Goal: Task Accomplishment & Management: Complete application form

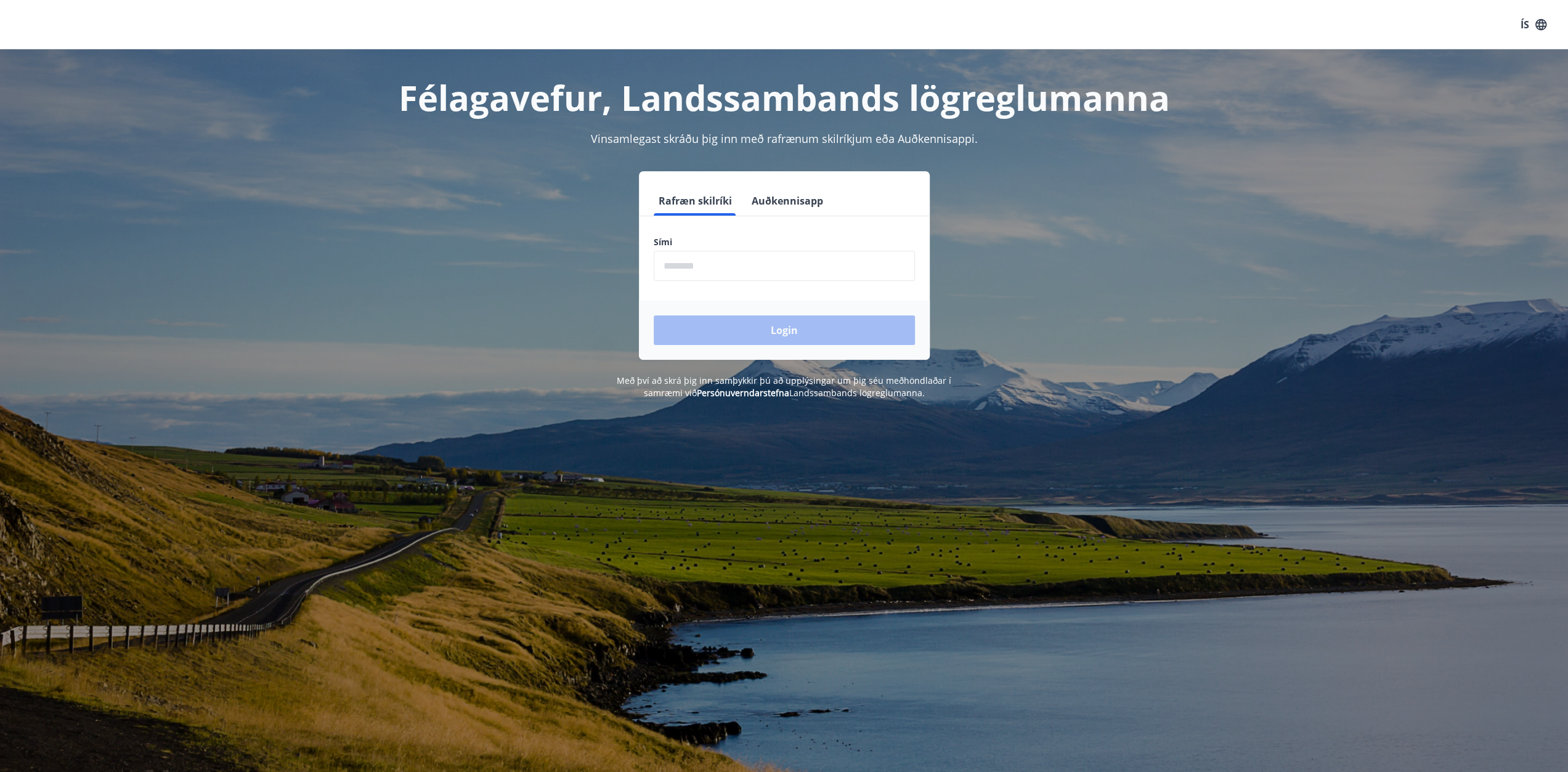
click at [765, 199] on button "Auðkennisapp" at bounding box center [787, 200] width 82 height 30
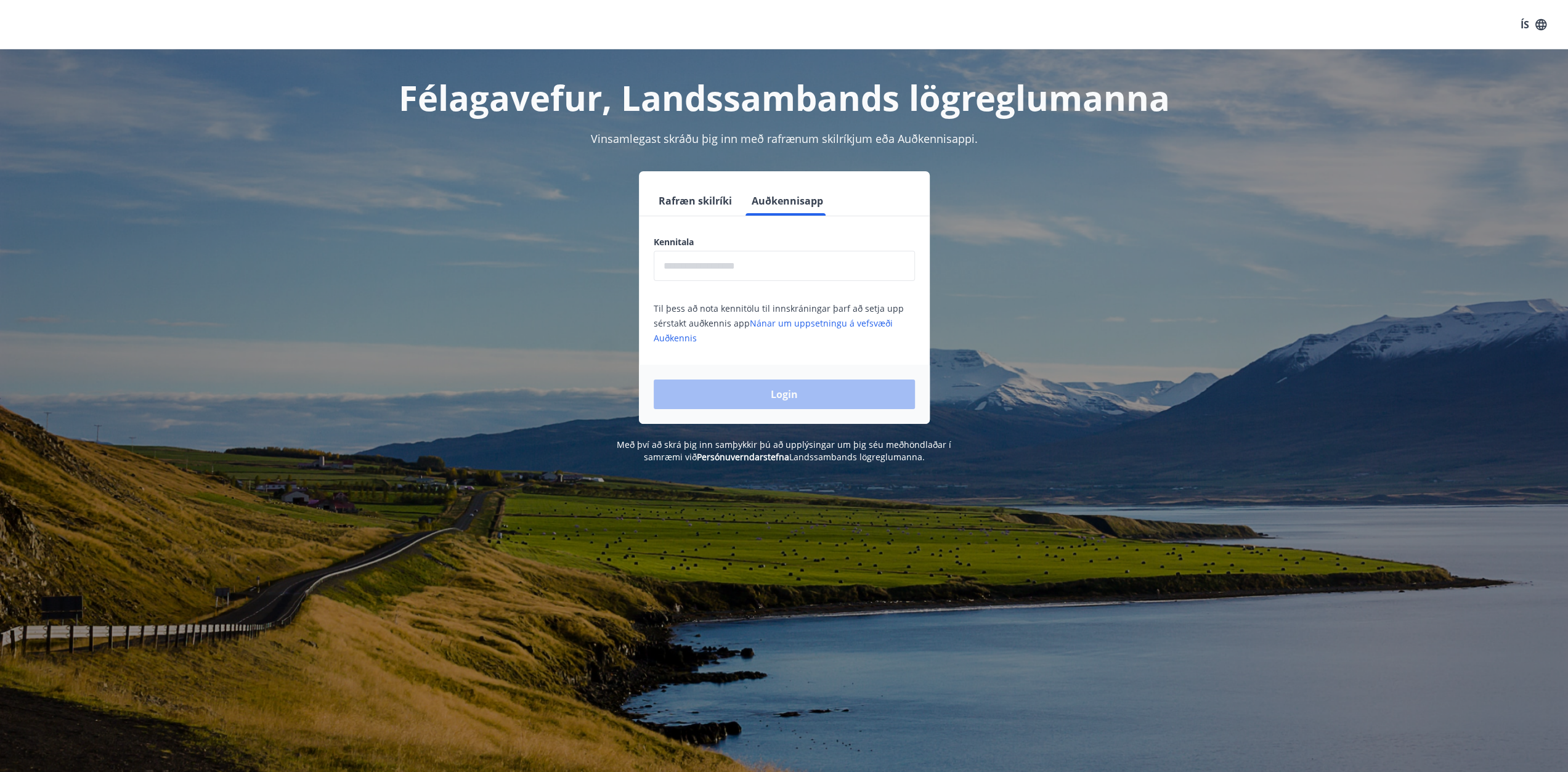
drag, startPoint x: 721, startPoint y: 269, endPoint x: 712, endPoint y: 263, distance: 10.8
click at [721, 269] on input "text" at bounding box center [784, 265] width 261 height 30
type input "**********"
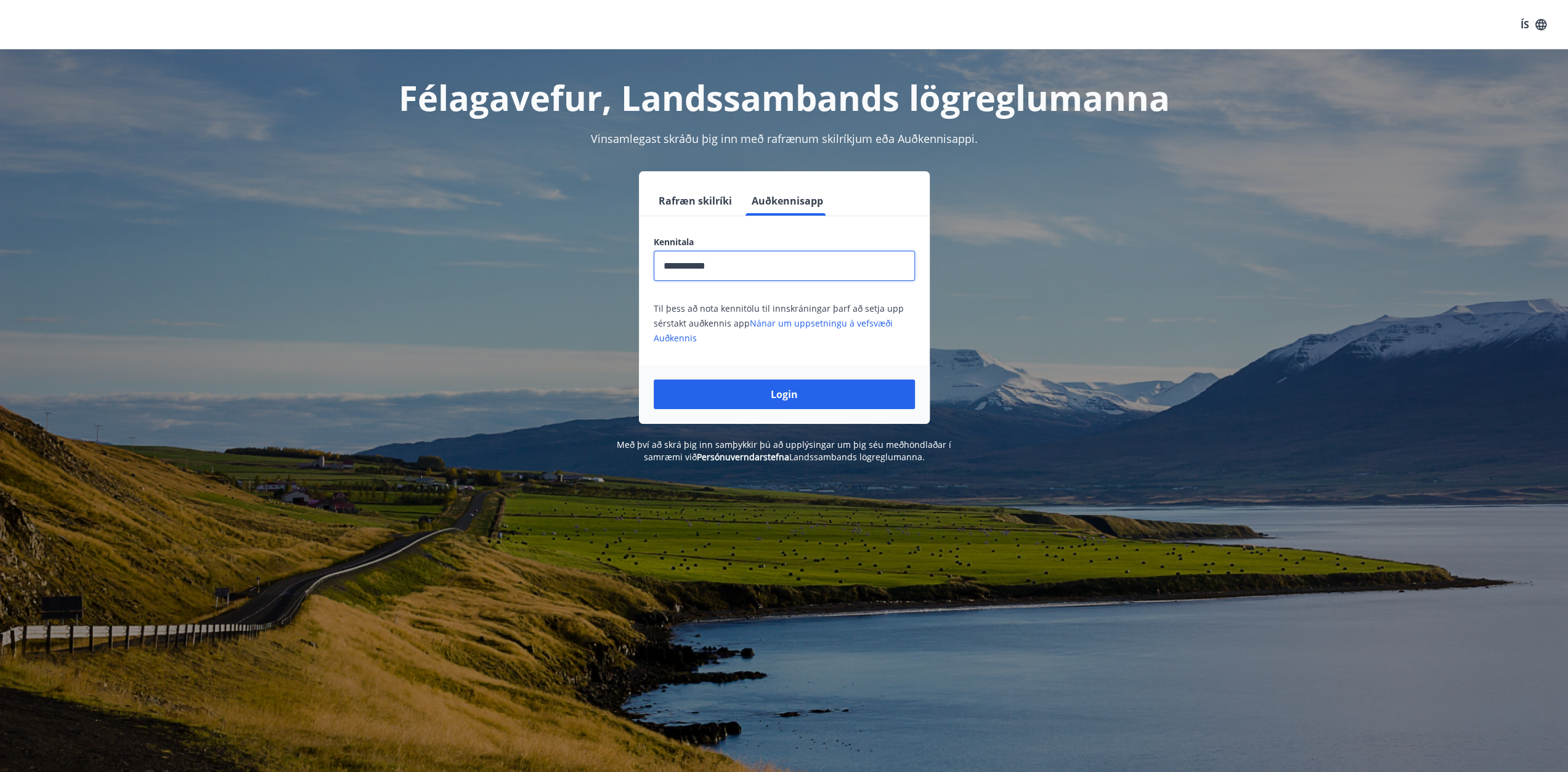
click at [653, 379] on button "Login" at bounding box center [784, 394] width 261 height 30
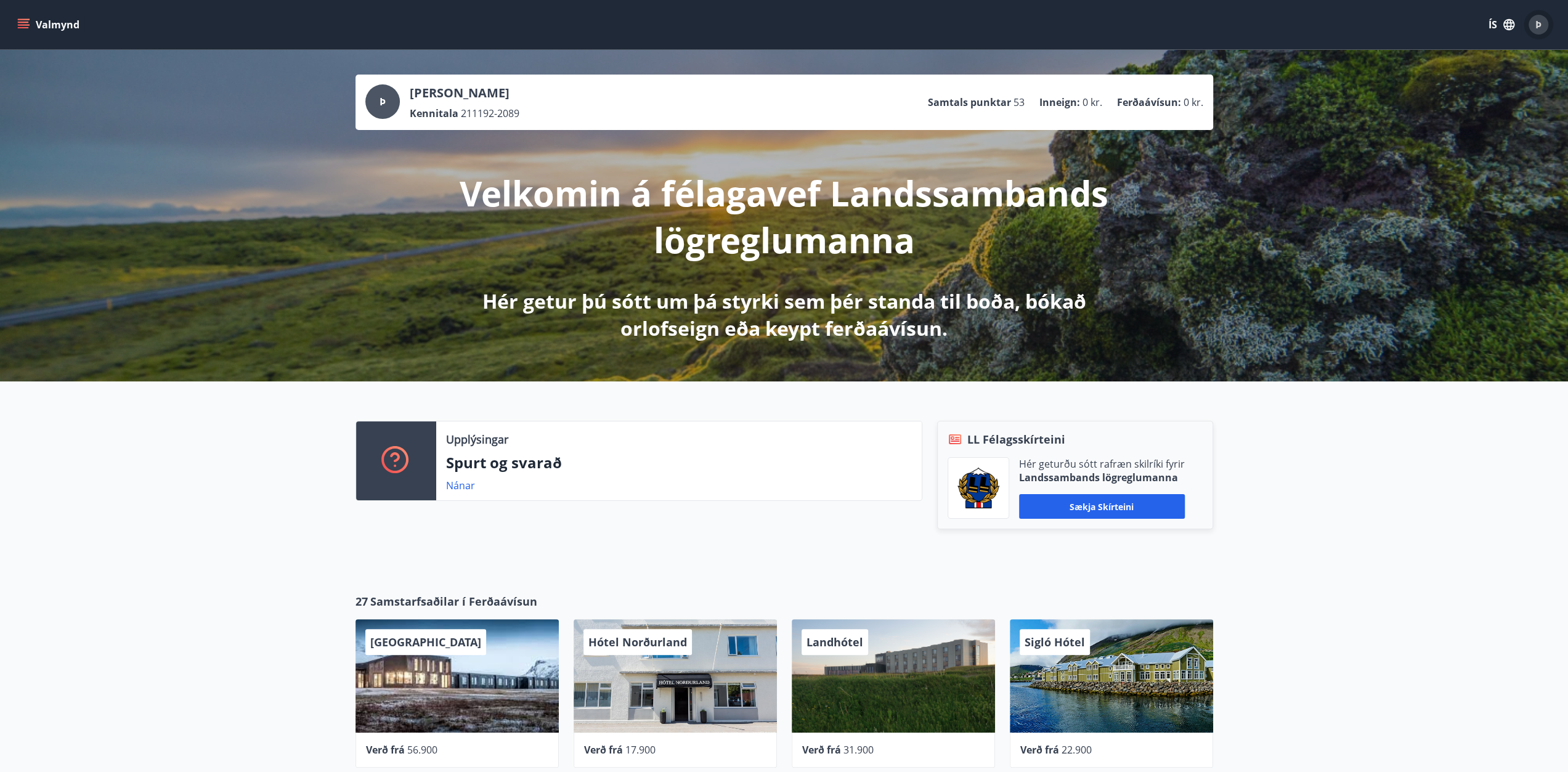
click at [1535, 26] on span "Þ" at bounding box center [1538, 25] width 6 height 14
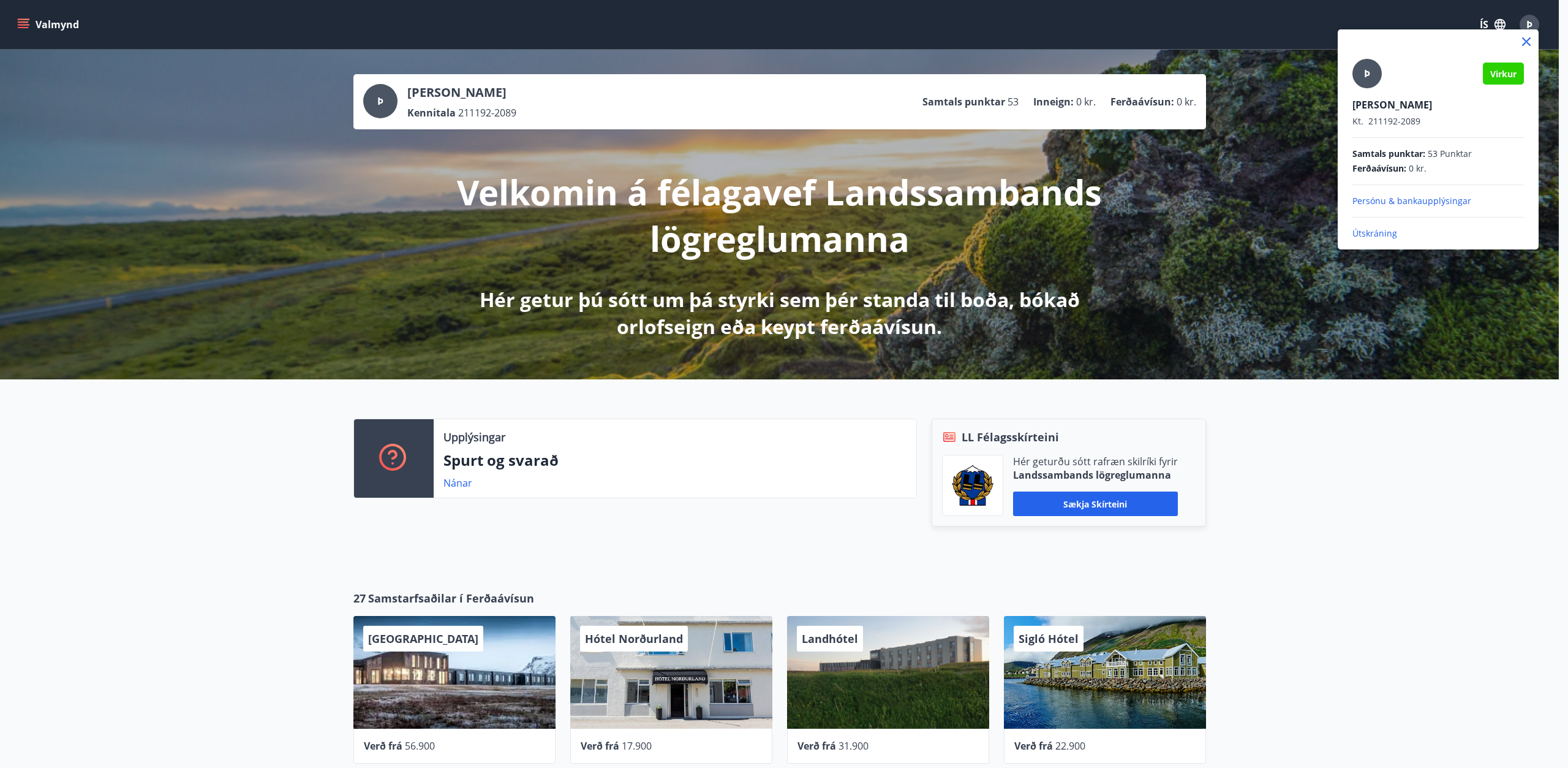
click at [1527, 26] on div at bounding box center [784, 384] width 1568 height 768
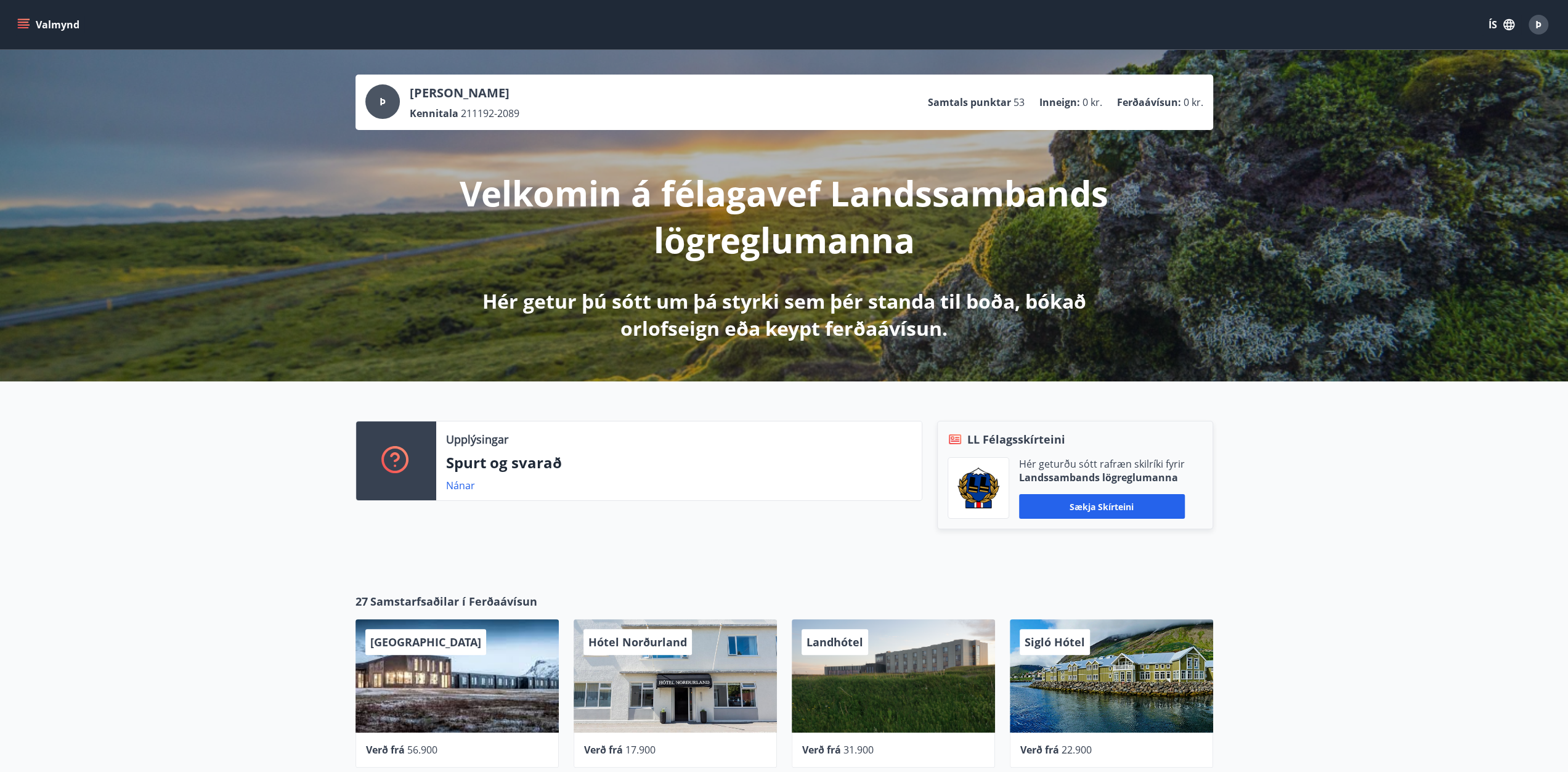
click at [23, 23] on icon "menu" at bounding box center [23, 24] width 12 height 12
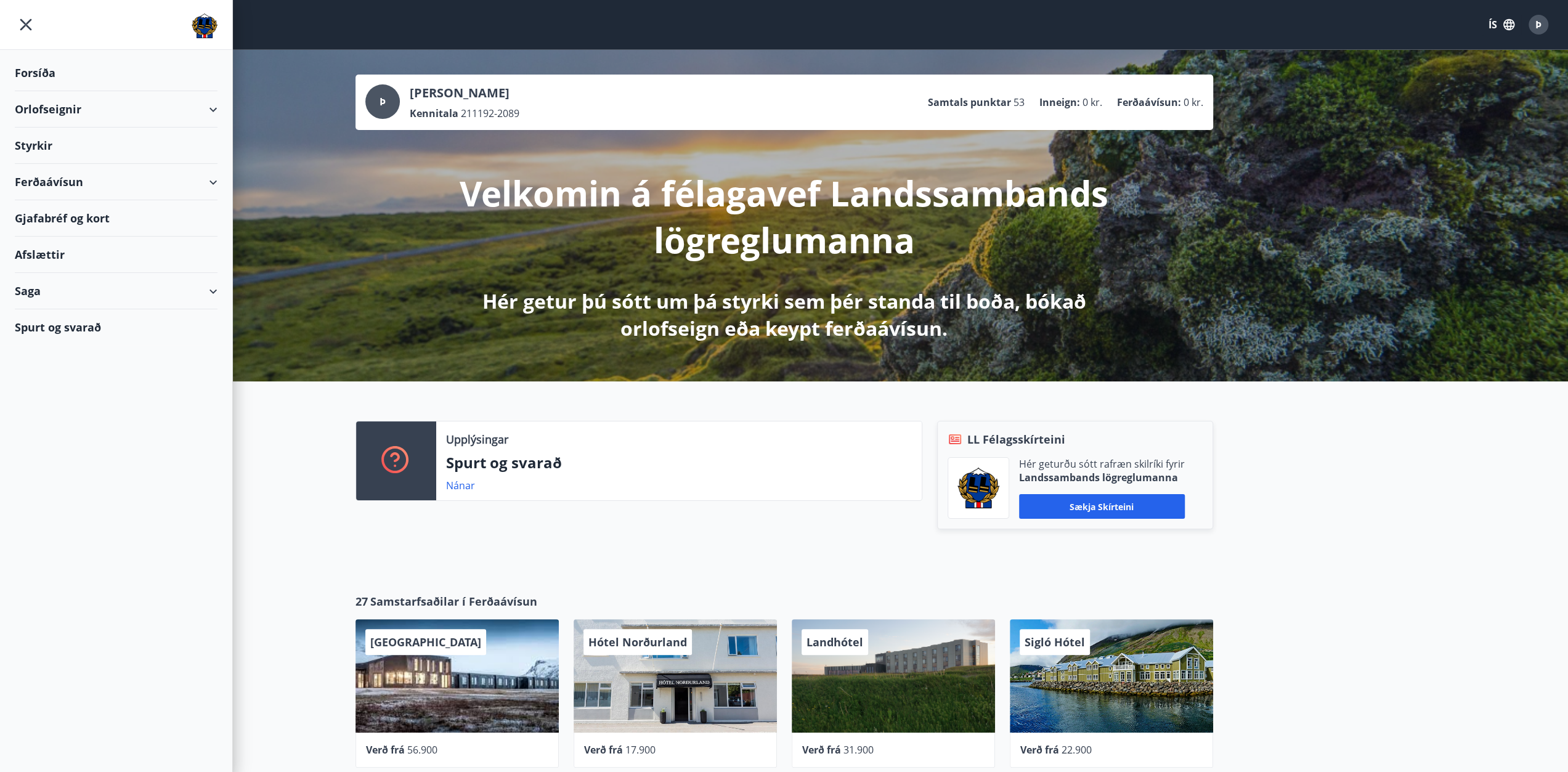
click at [216, 182] on div "Ferðaávísun" at bounding box center [116, 182] width 202 height 36
click at [31, 146] on div "Styrkir" at bounding box center [116, 146] width 202 height 36
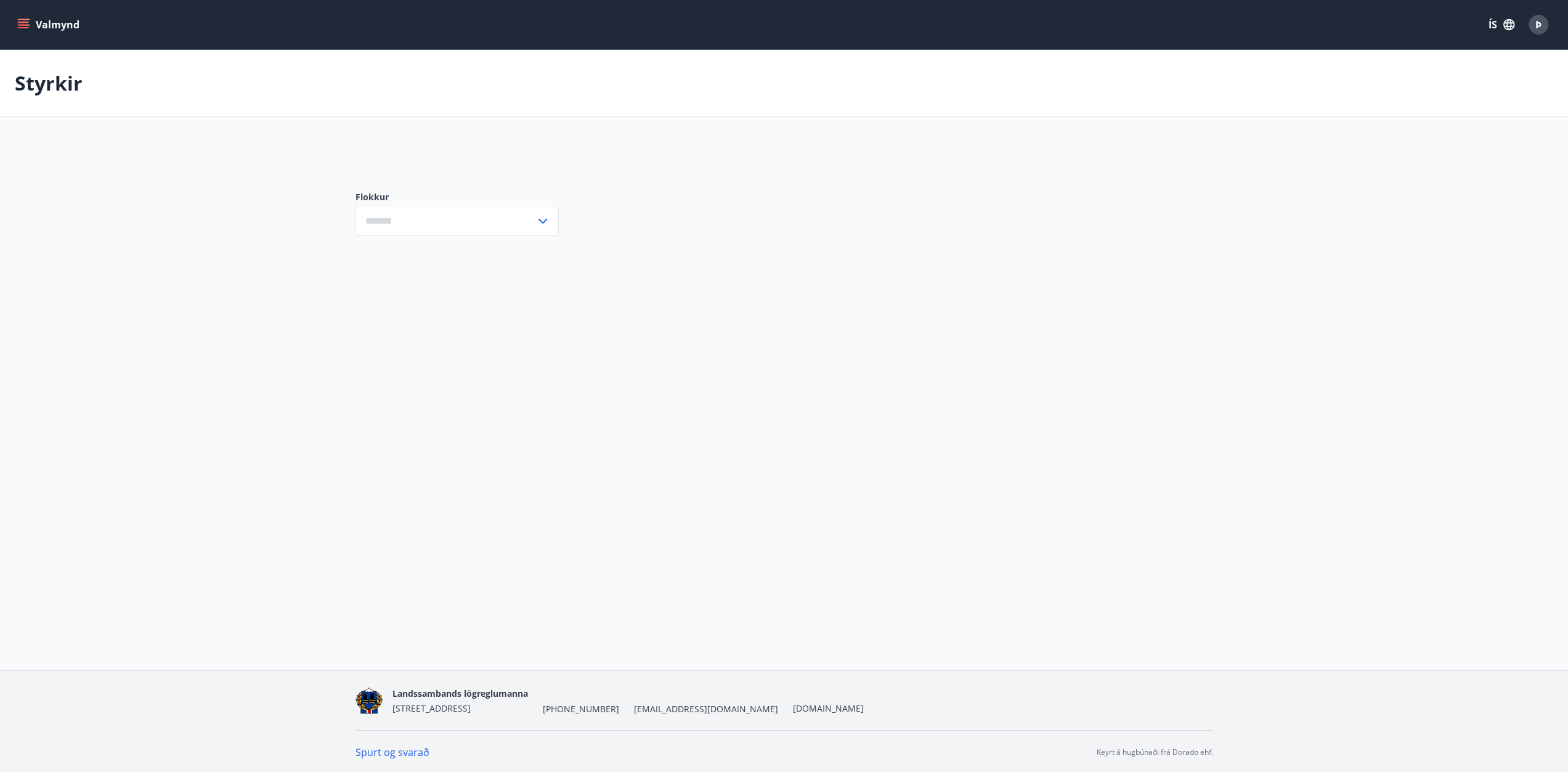
type input "***"
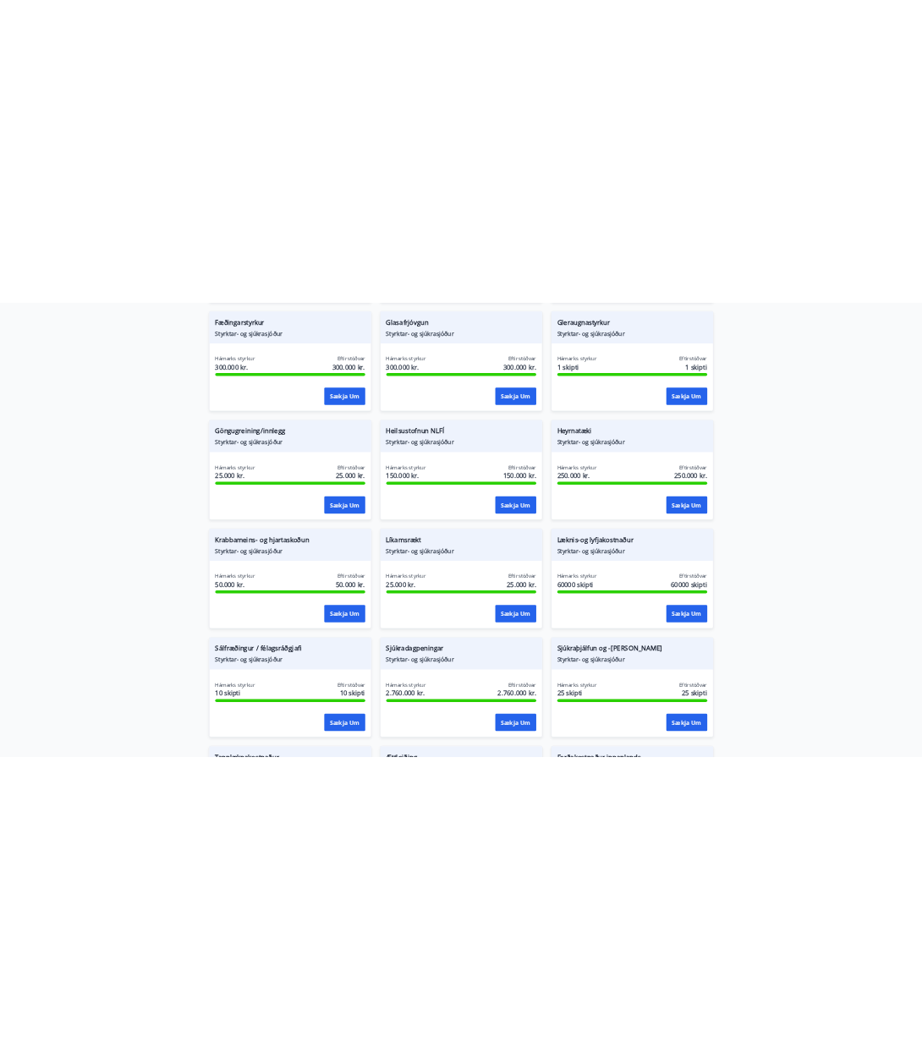
scroll to position [592, 0]
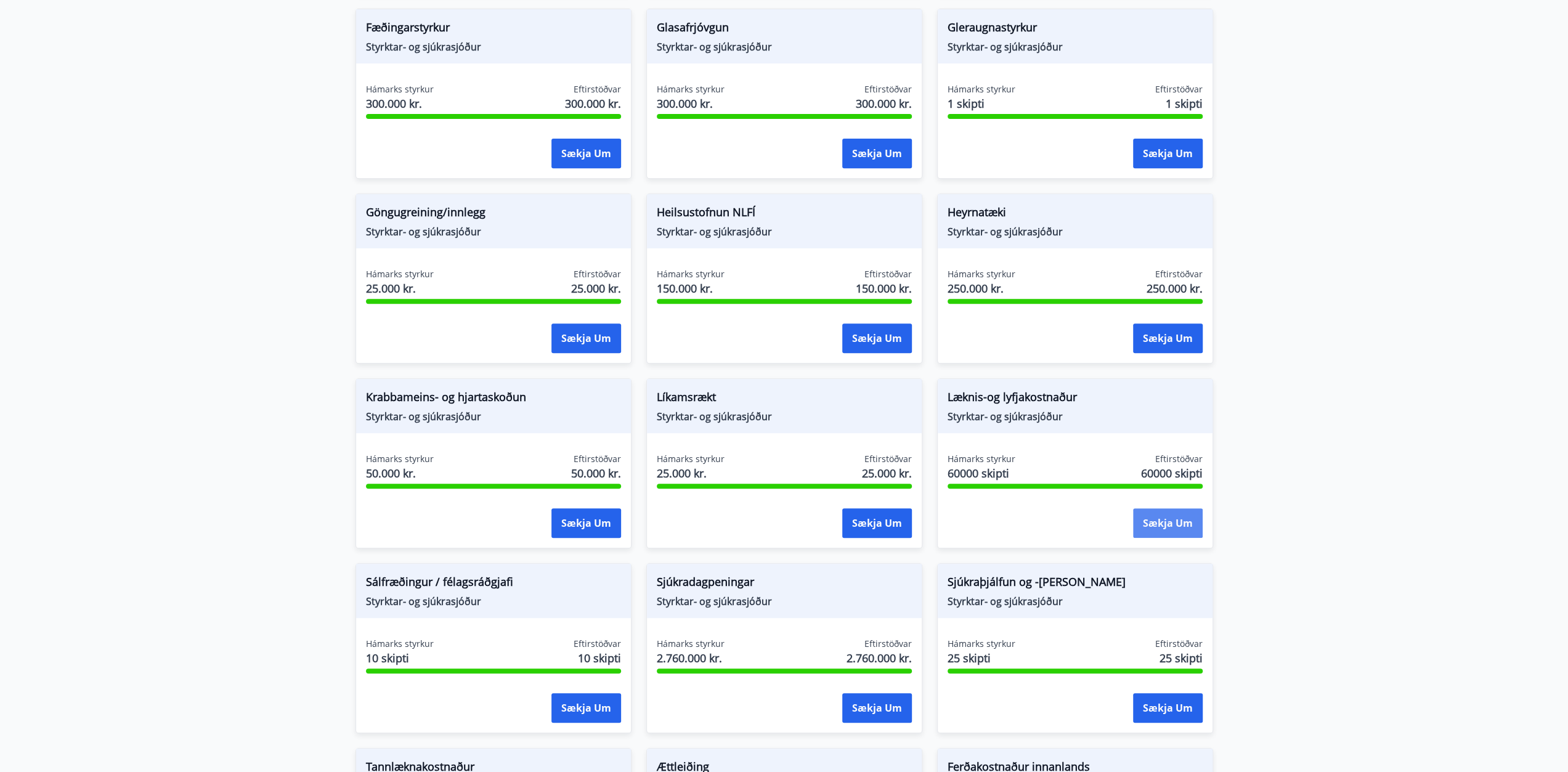
click at [1165, 519] on button "Sækja um" at bounding box center [1168, 523] width 70 height 30
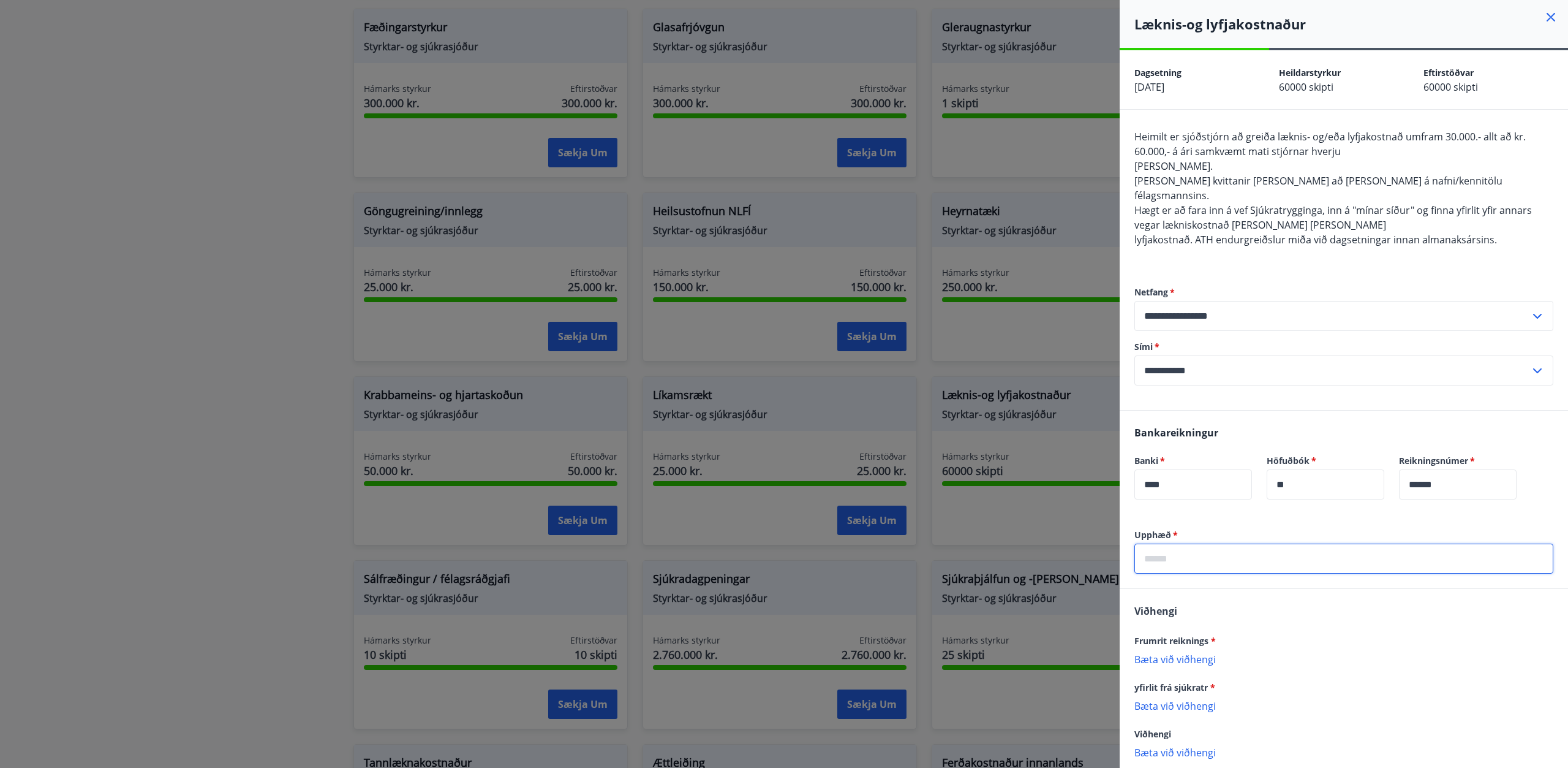
click at [1179, 544] on input "text" at bounding box center [1344, 558] width 419 height 30
type input "*****"
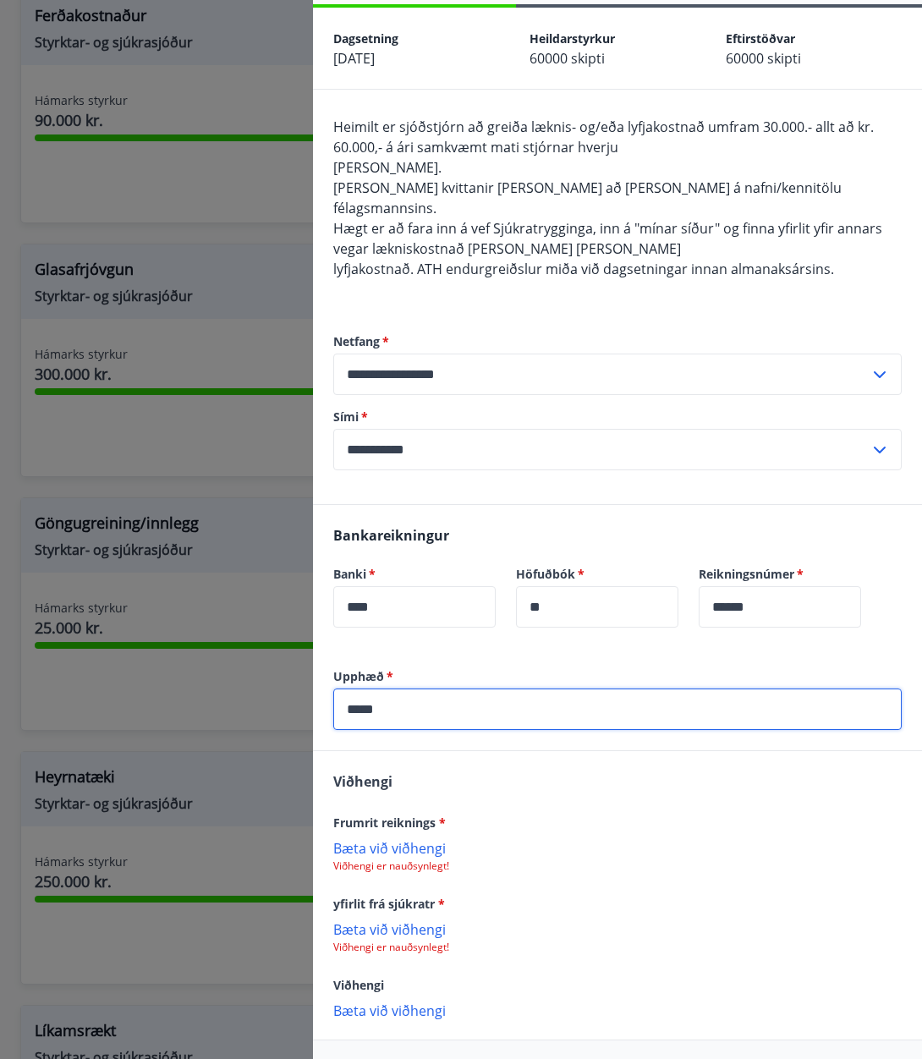
scroll to position [85, 0]
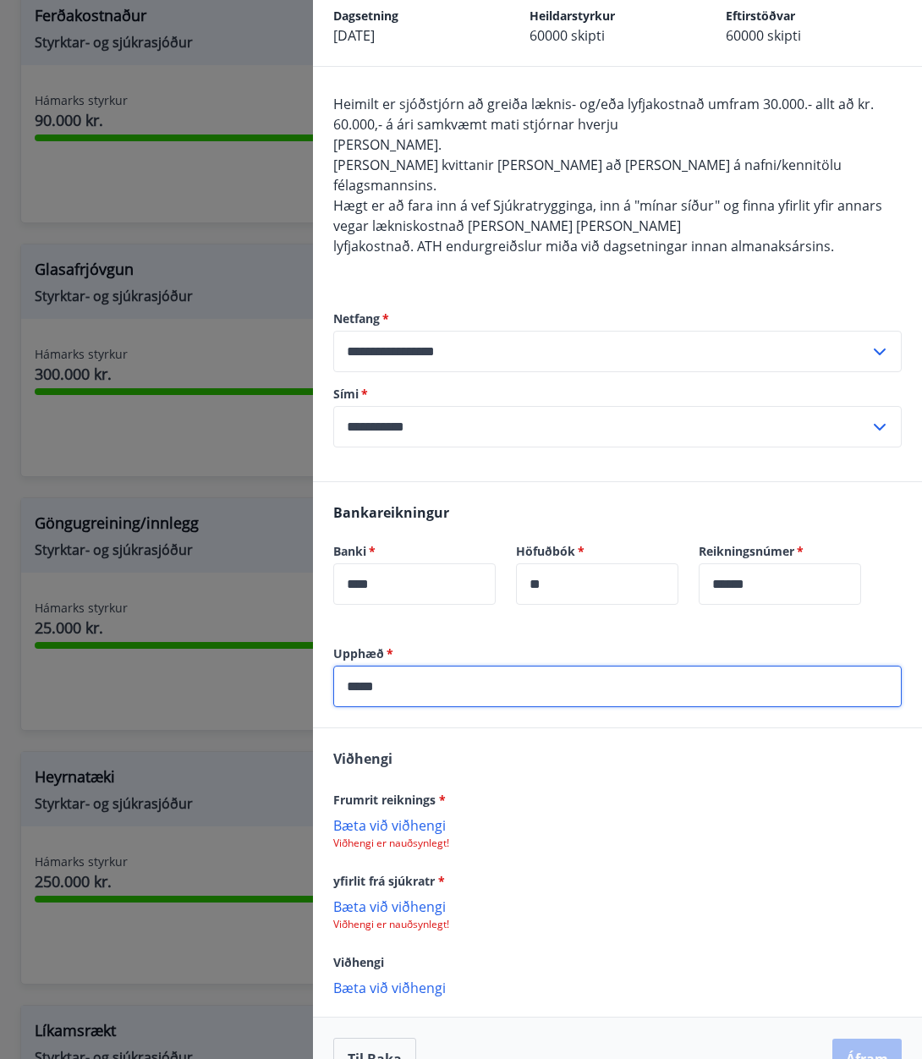
click at [403, 816] on p "Bæta við viðhengi" at bounding box center [617, 824] width 568 height 17
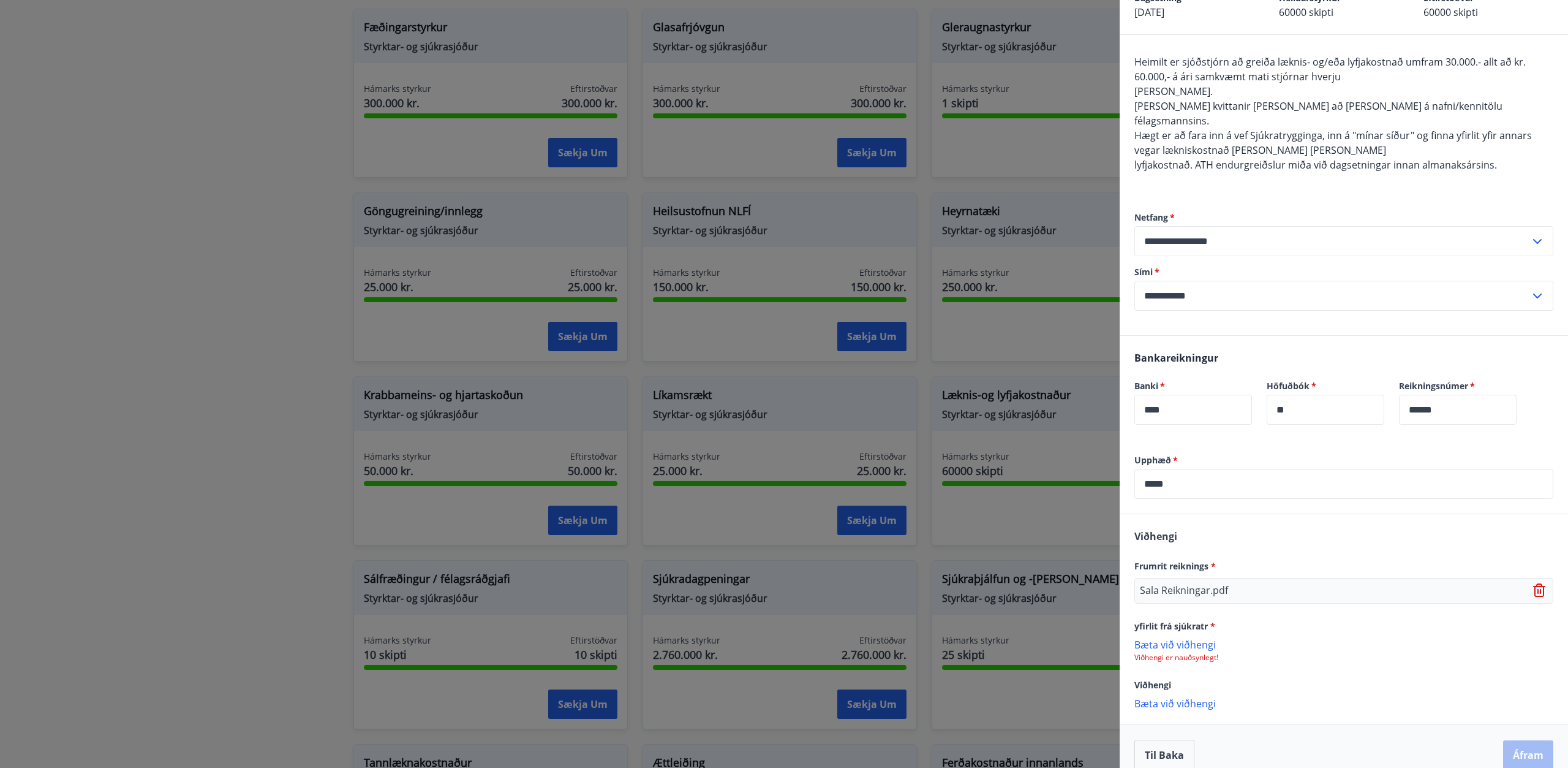
scroll to position [76, 0]
click at [1183, 637] on p "Bæta við viðhengi" at bounding box center [1344, 643] width 419 height 12
click at [1309, 677] on div "[PERSON_NAME] reiknings * Sala Reikningar.pdf yfirlit frá sjúkratr * bill_21119…" at bounding box center [1343, 617] width 448 height 211
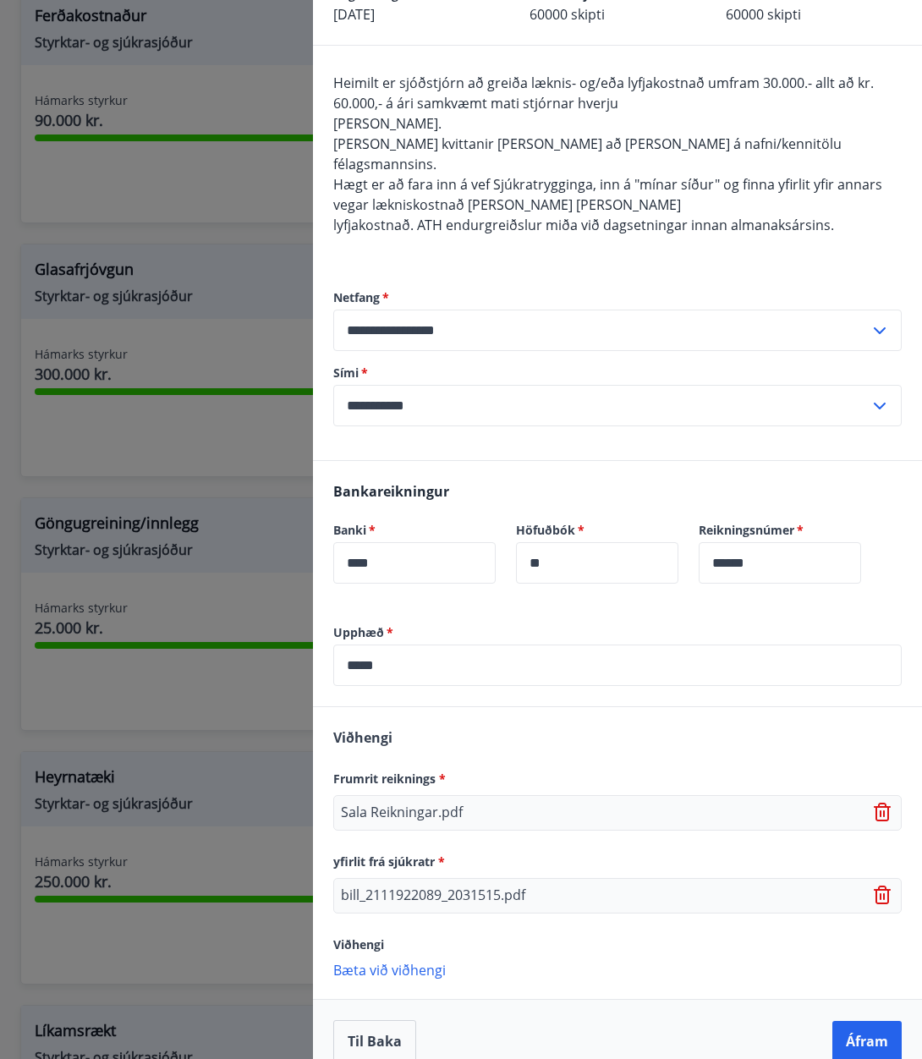
scroll to position [107, 0]
click at [386, 960] on p "Bæta við viðhengi" at bounding box center [617, 968] width 568 height 17
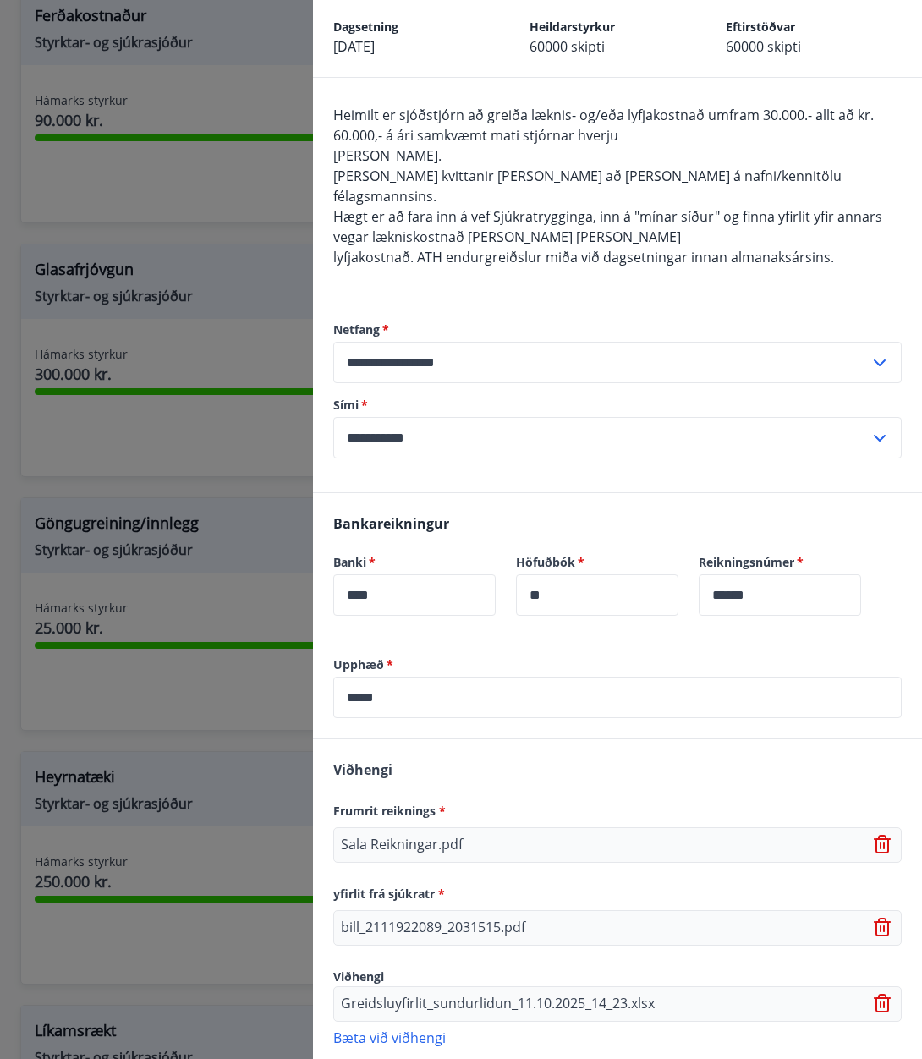
scroll to position [142, 0]
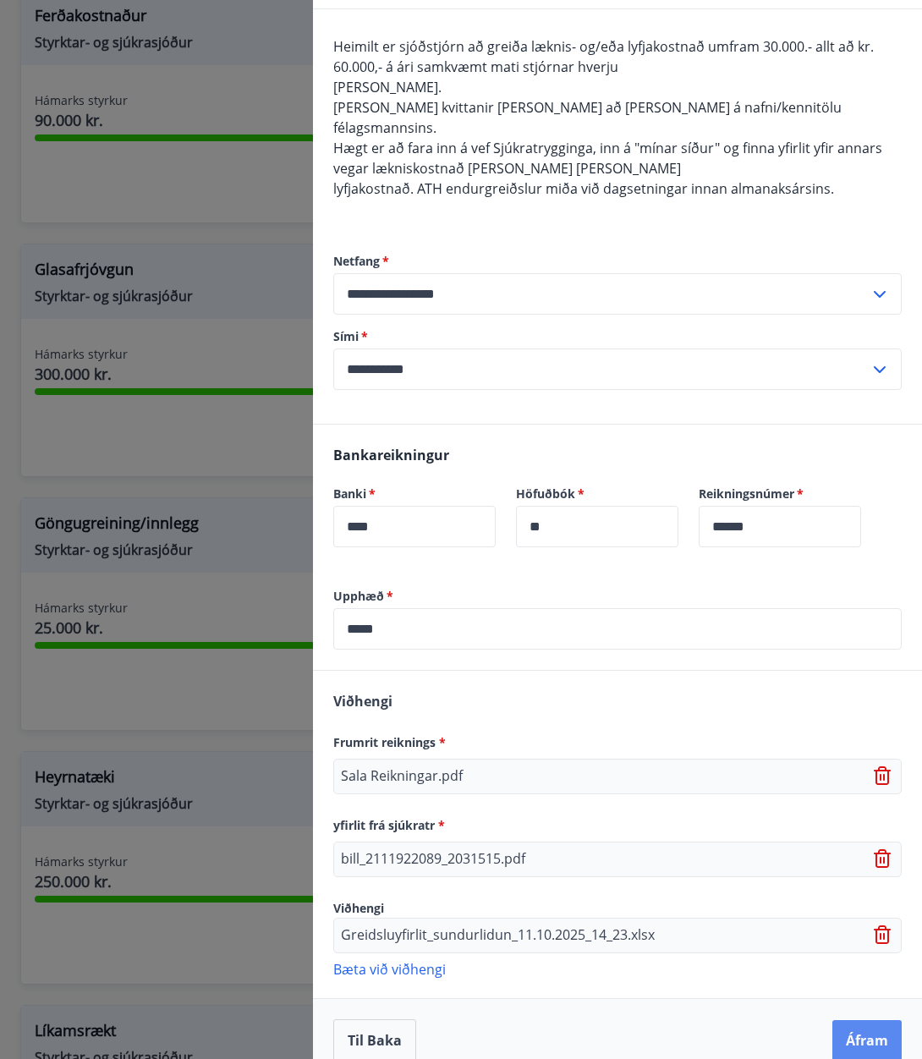
click at [842, 1027] on button "Áfram" at bounding box center [866, 1040] width 69 height 41
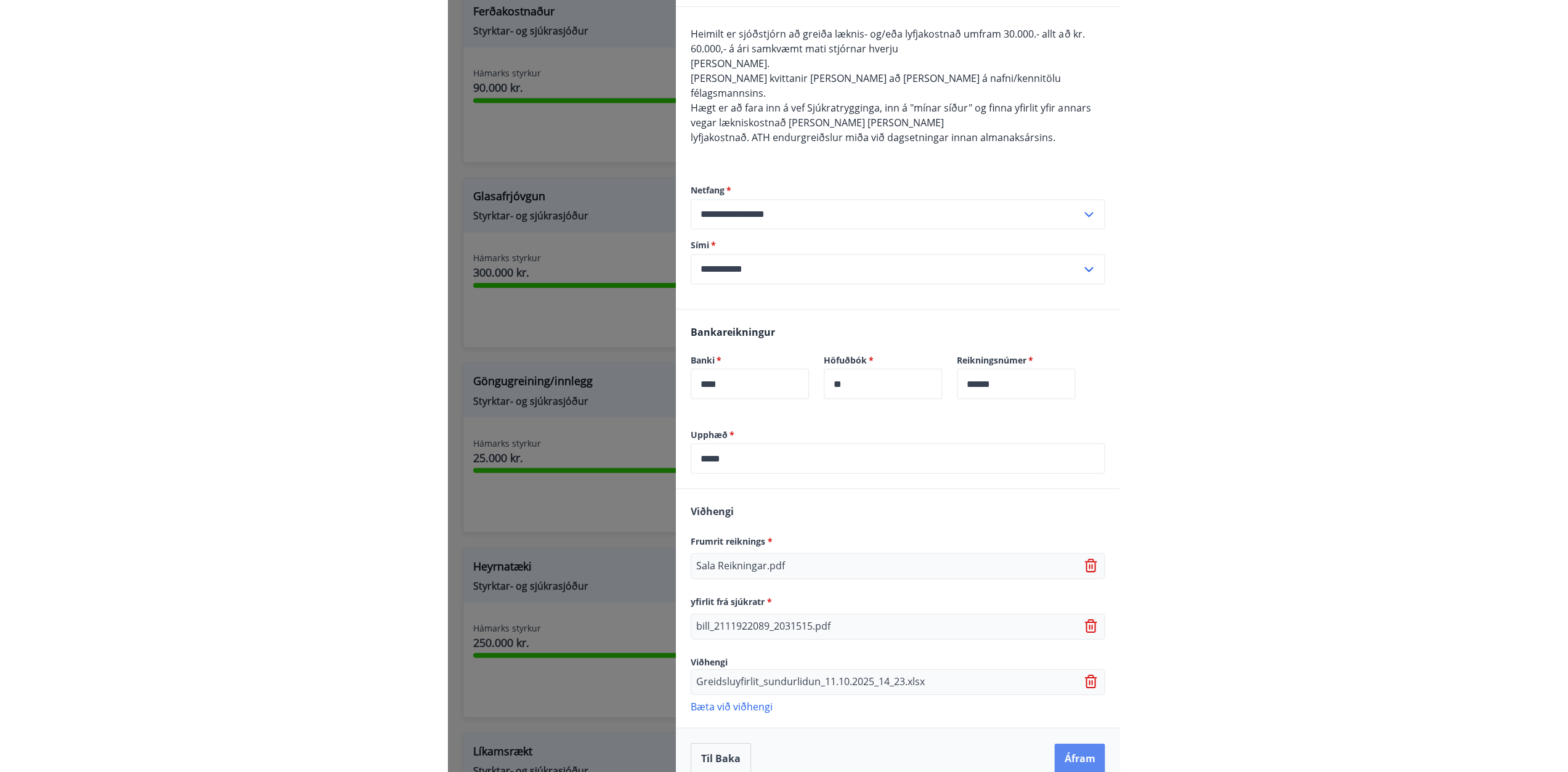
scroll to position [0, 0]
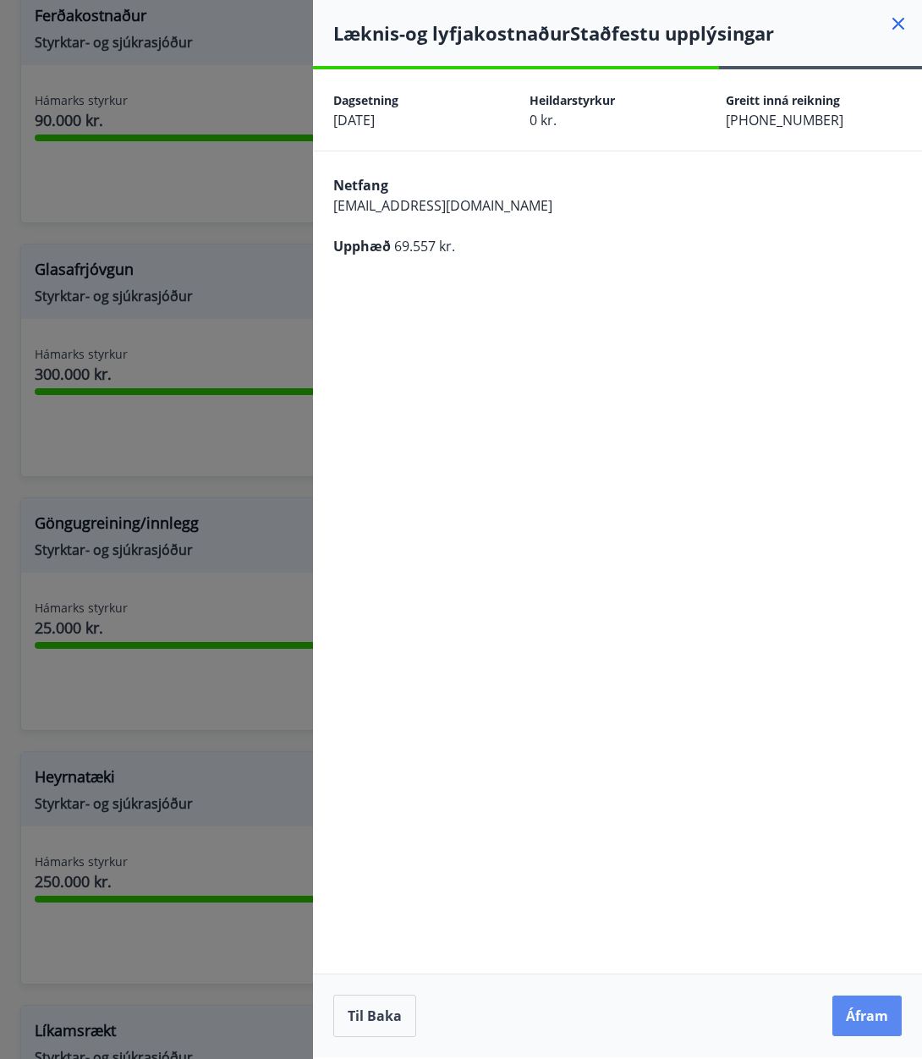
click at [856, 1005] on button "Áfram" at bounding box center [866, 1016] width 69 height 41
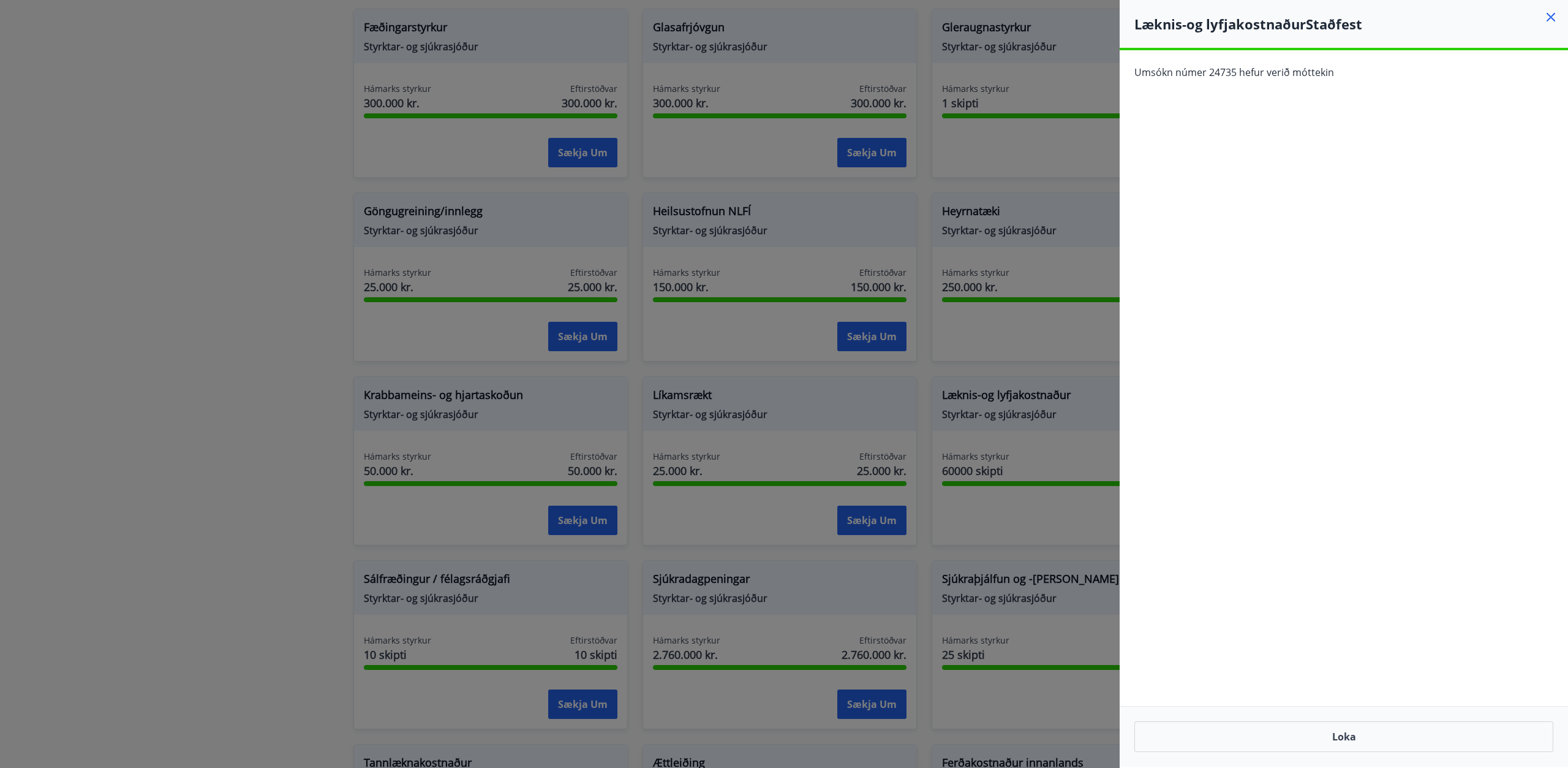
click at [1096, 213] on div at bounding box center [784, 384] width 1568 height 768
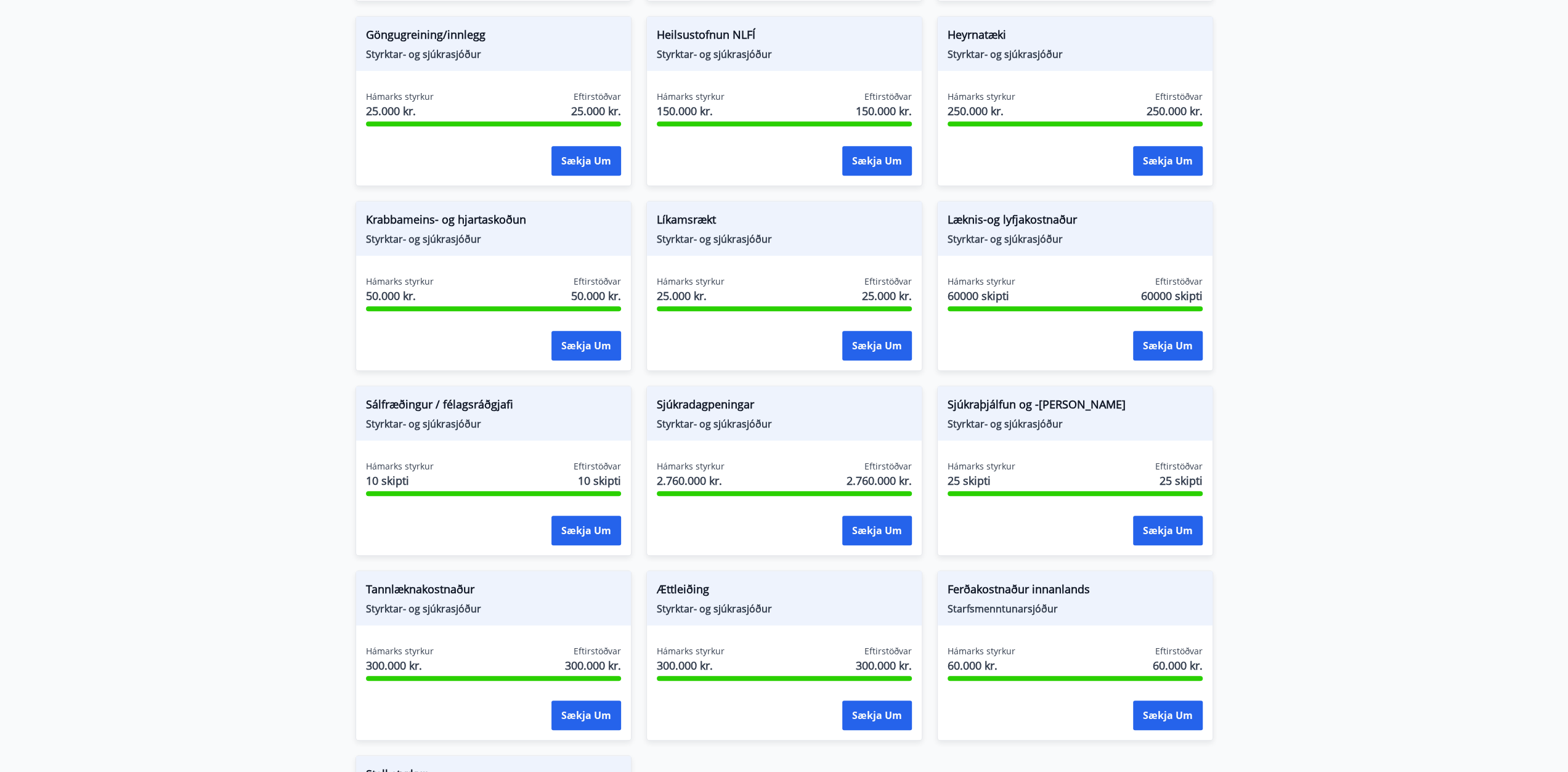
scroll to position [616, 0]
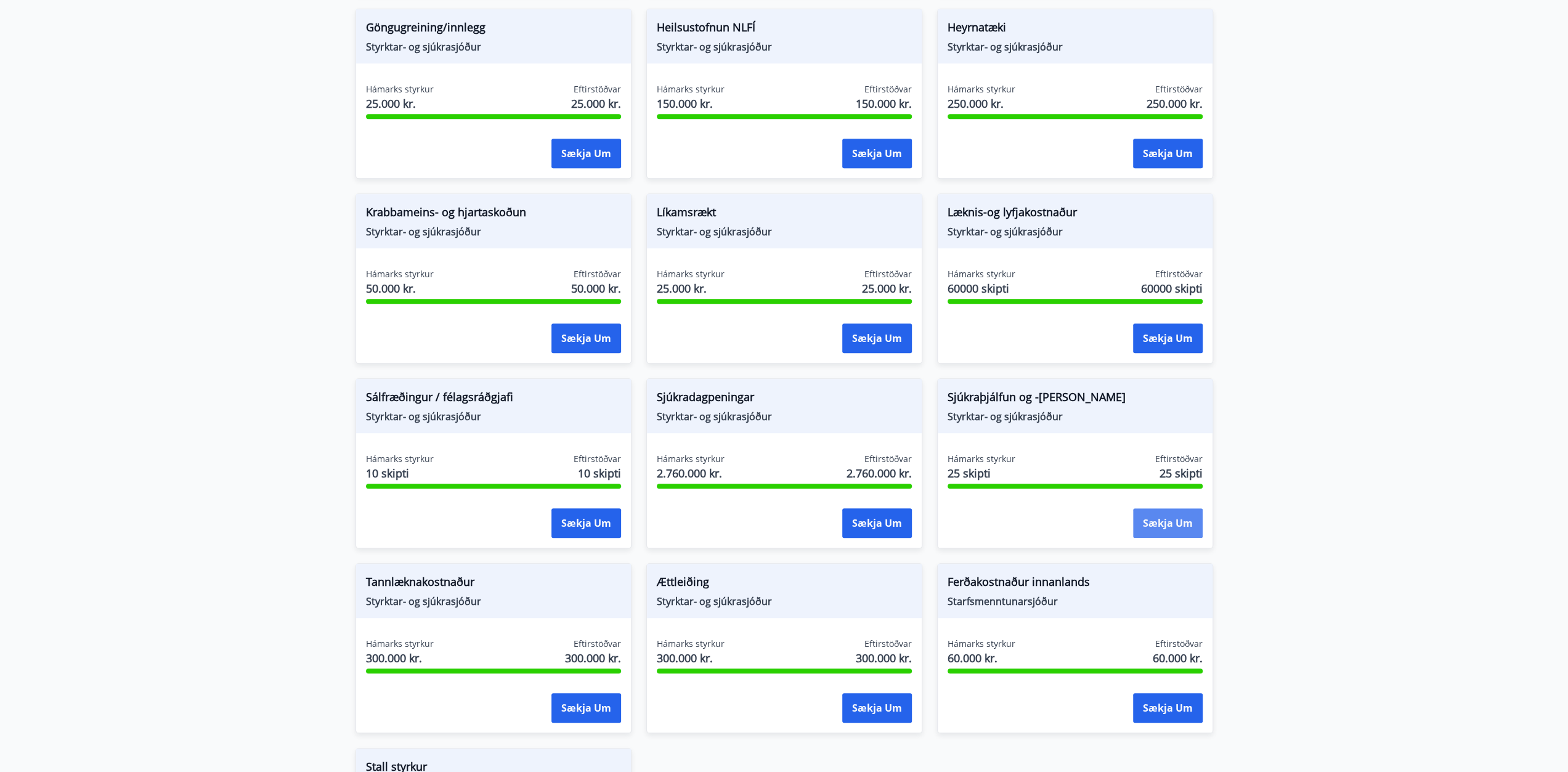
click at [1158, 515] on button "Sækja um" at bounding box center [1168, 523] width 70 height 30
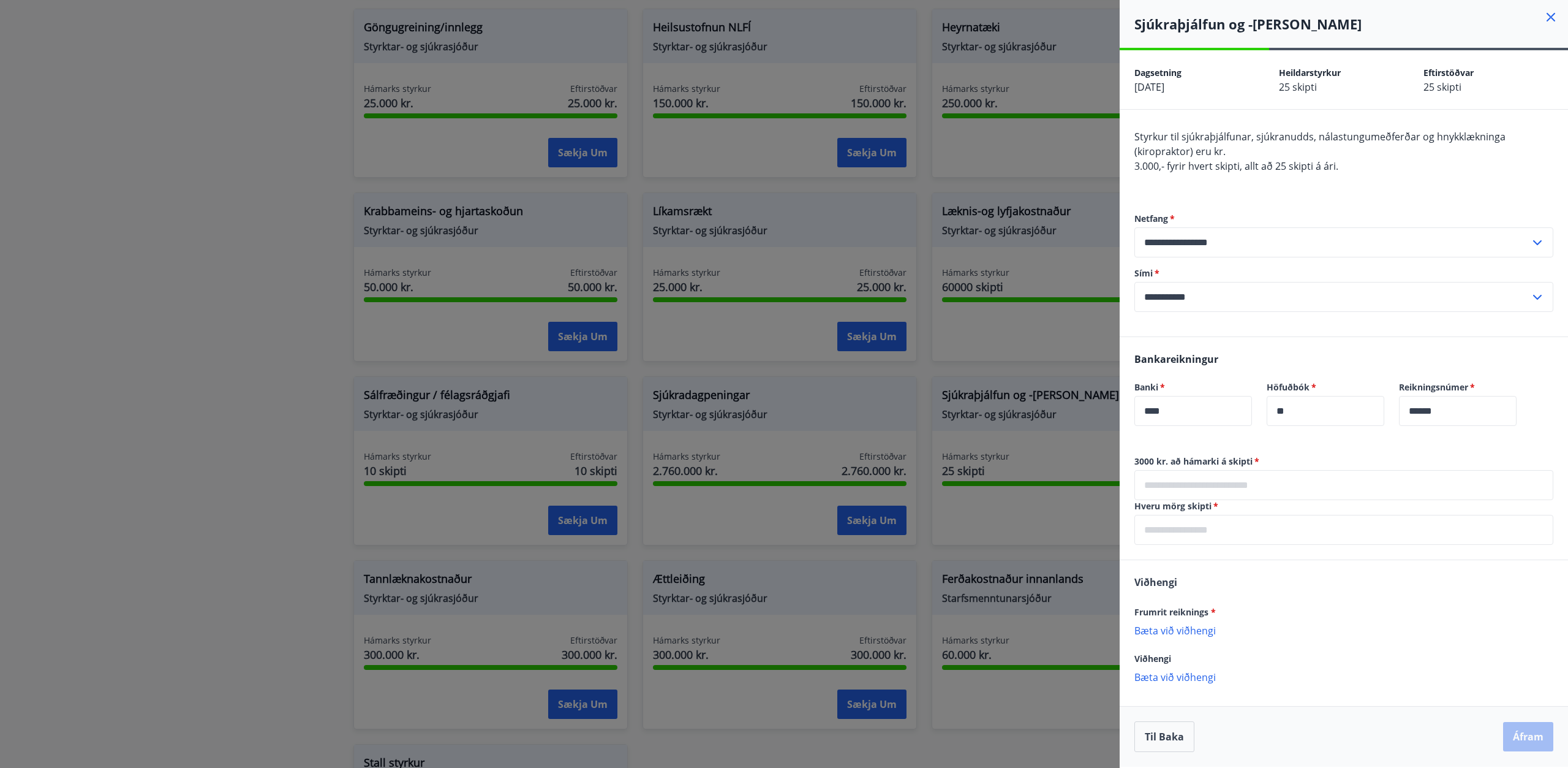
click at [1023, 393] on div at bounding box center [784, 384] width 1568 height 768
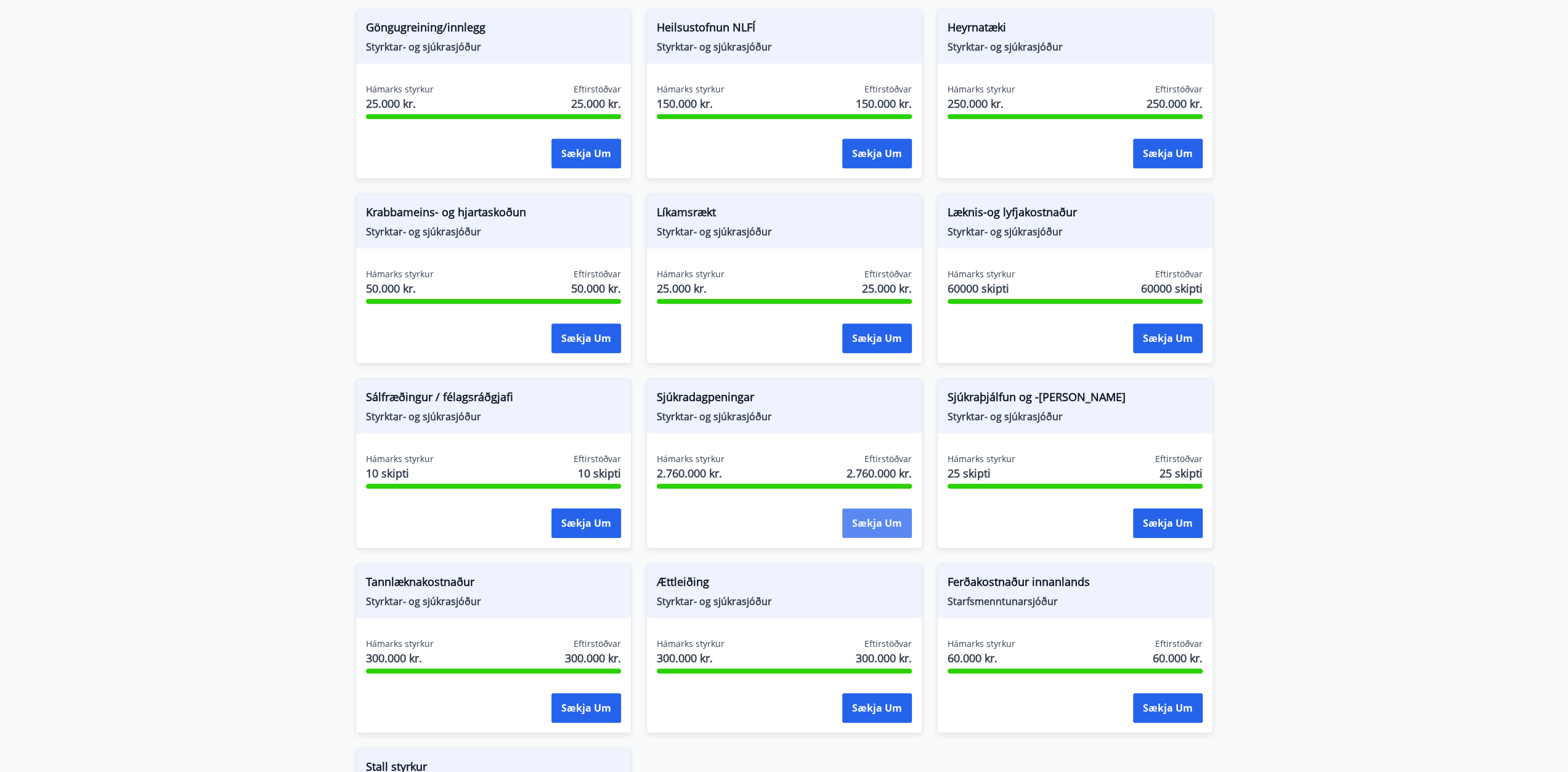
click at [864, 524] on button "Sækja um" at bounding box center [877, 523] width 70 height 30
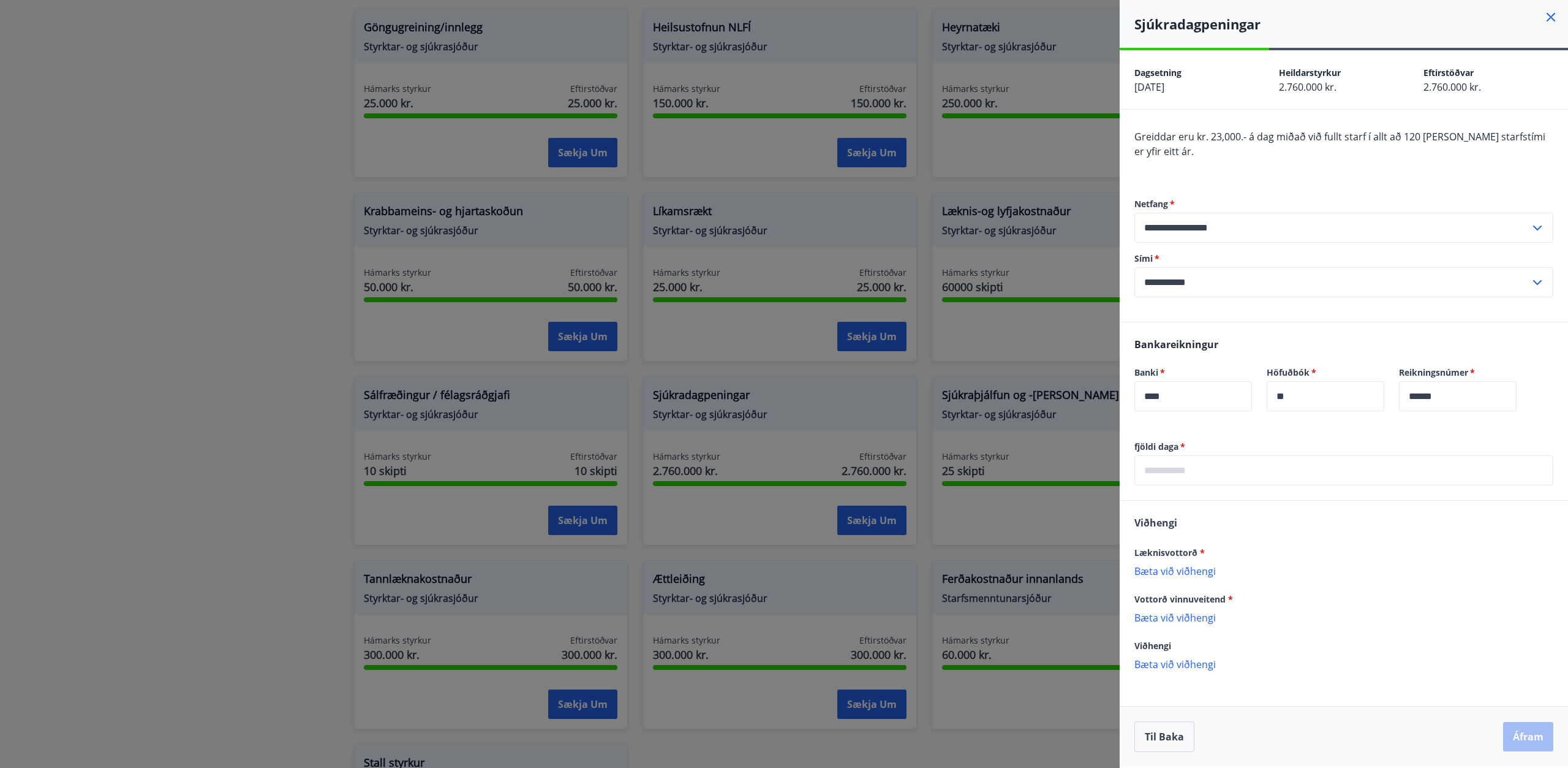
click at [1091, 567] on div at bounding box center [784, 384] width 1568 height 768
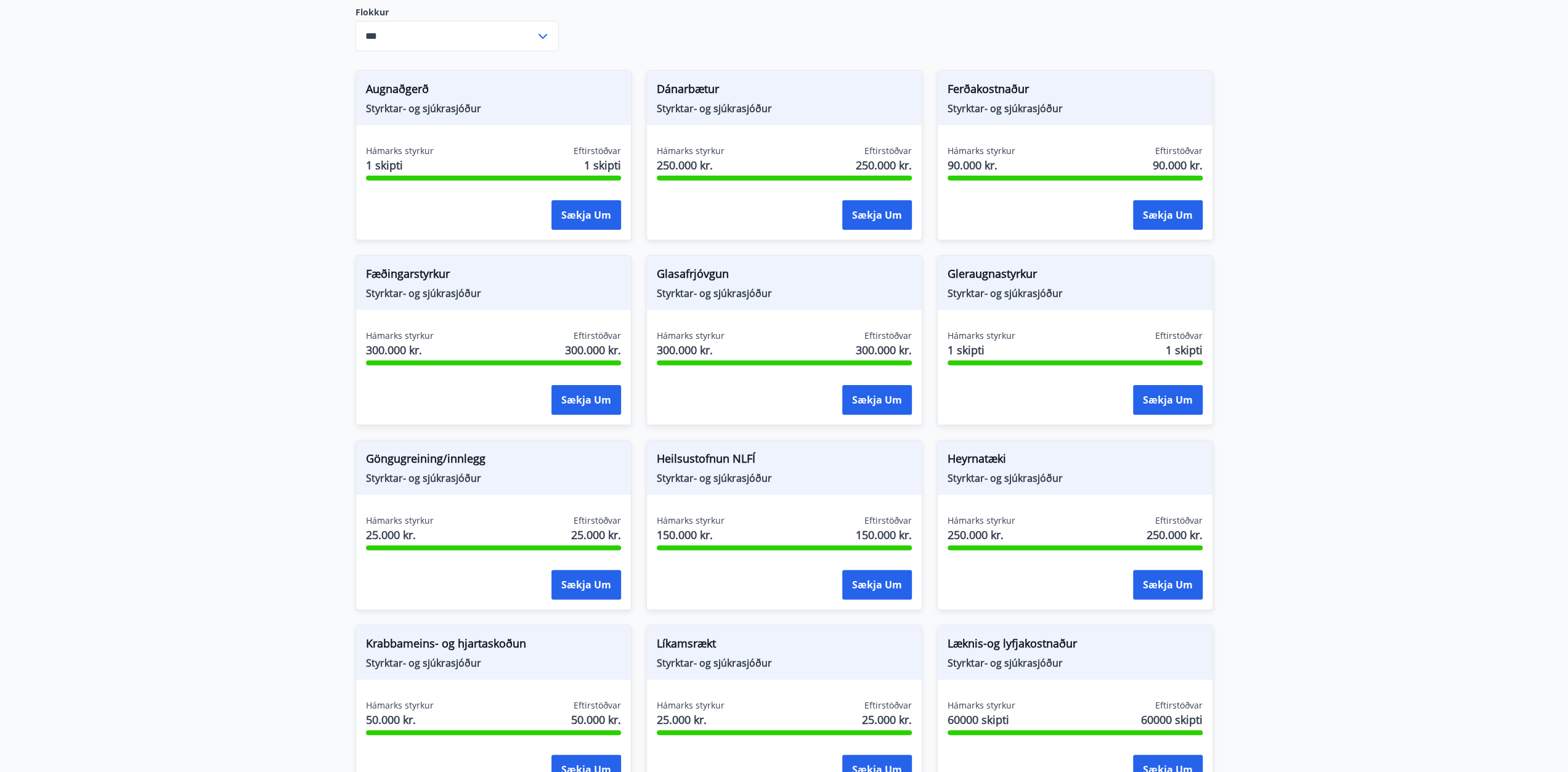
scroll to position [0, 0]
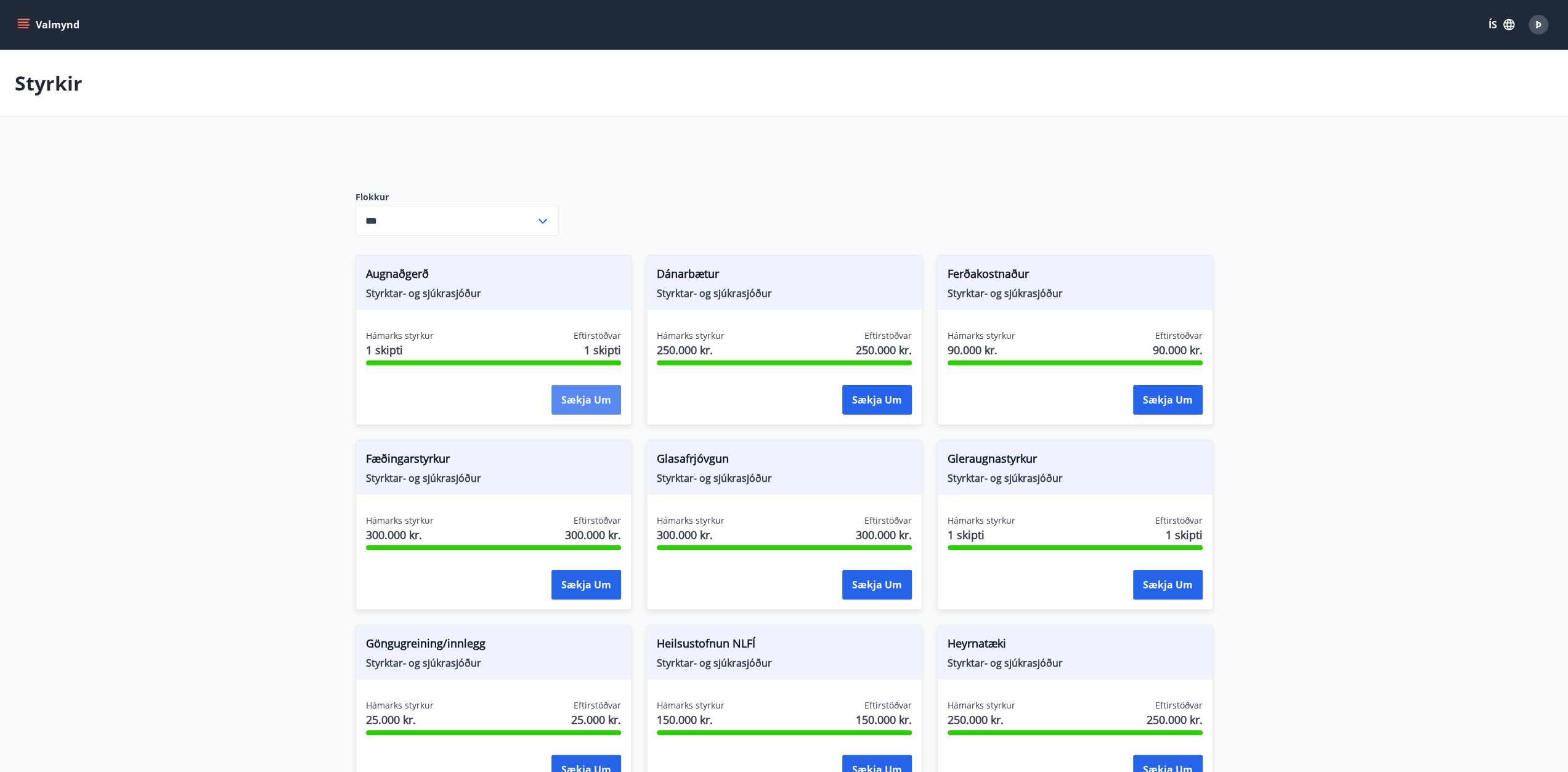
click at [574, 398] on button "Sækja um" at bounding box center [586, 400] width 70 height 30
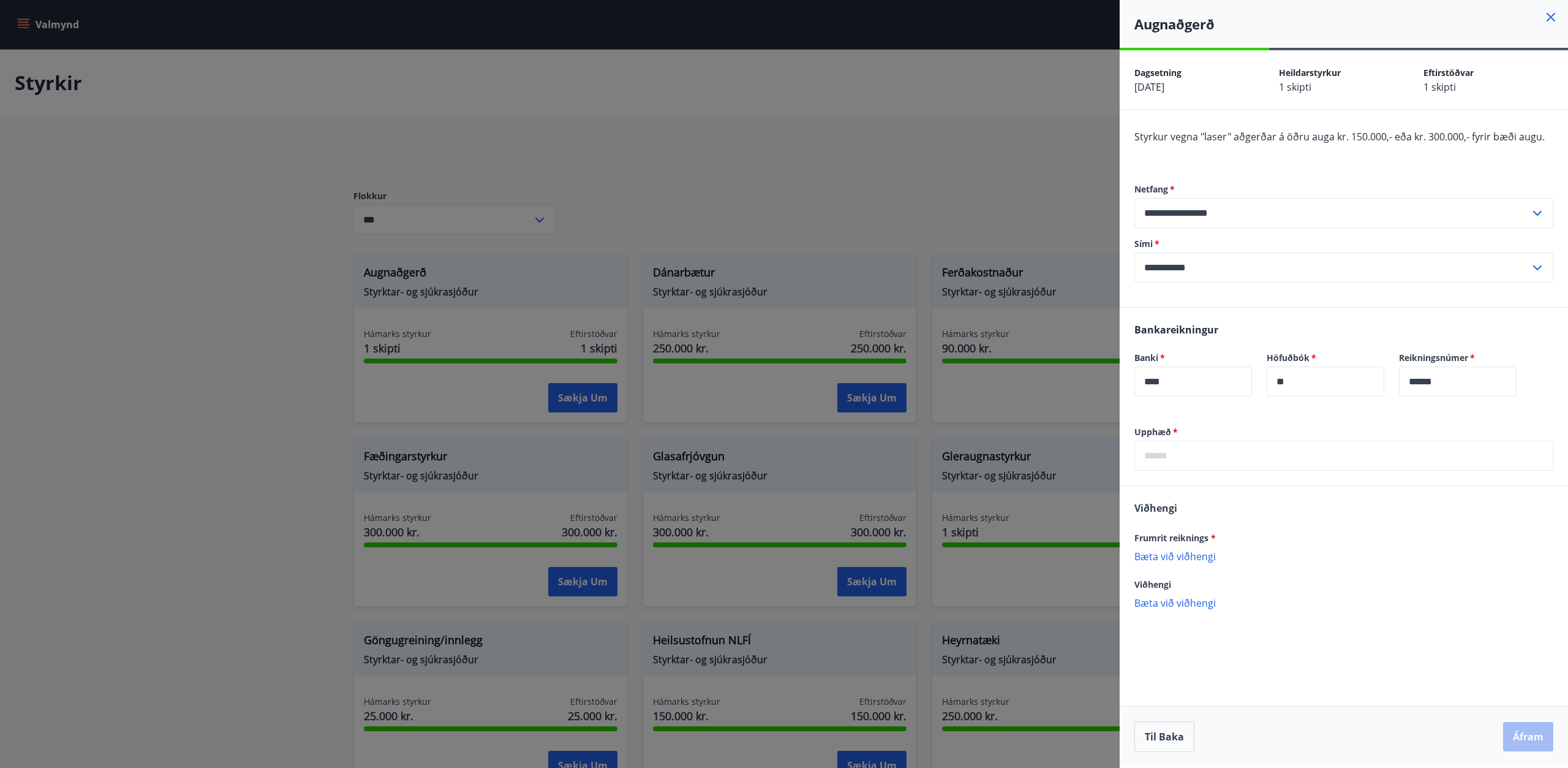
click at [312, 382] on div at bounding box center [784, 384] width 1568 height 768
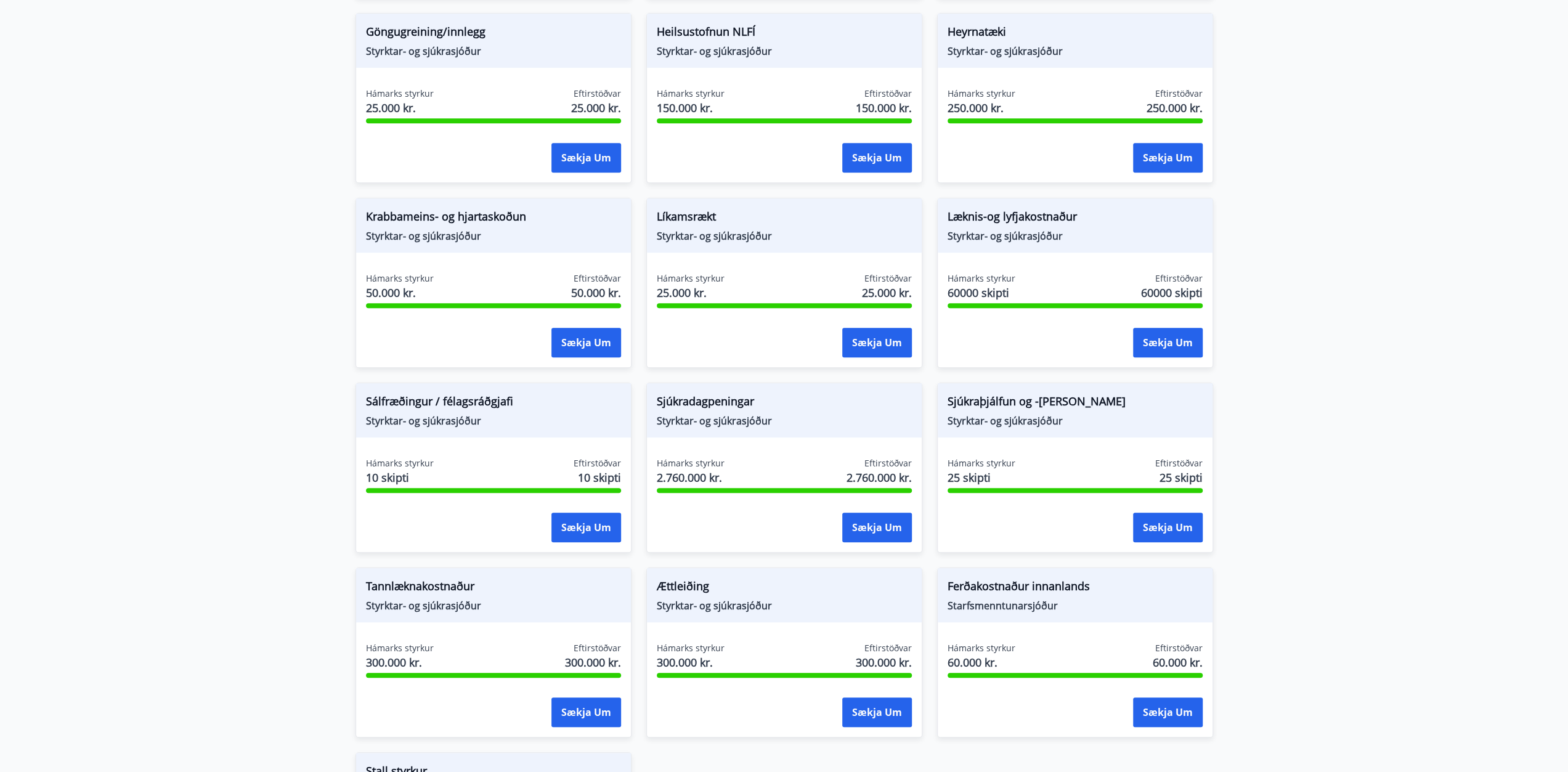
scroll to position [616, 0]
